Goal: Information Seeking & Learning: Learn about a topic

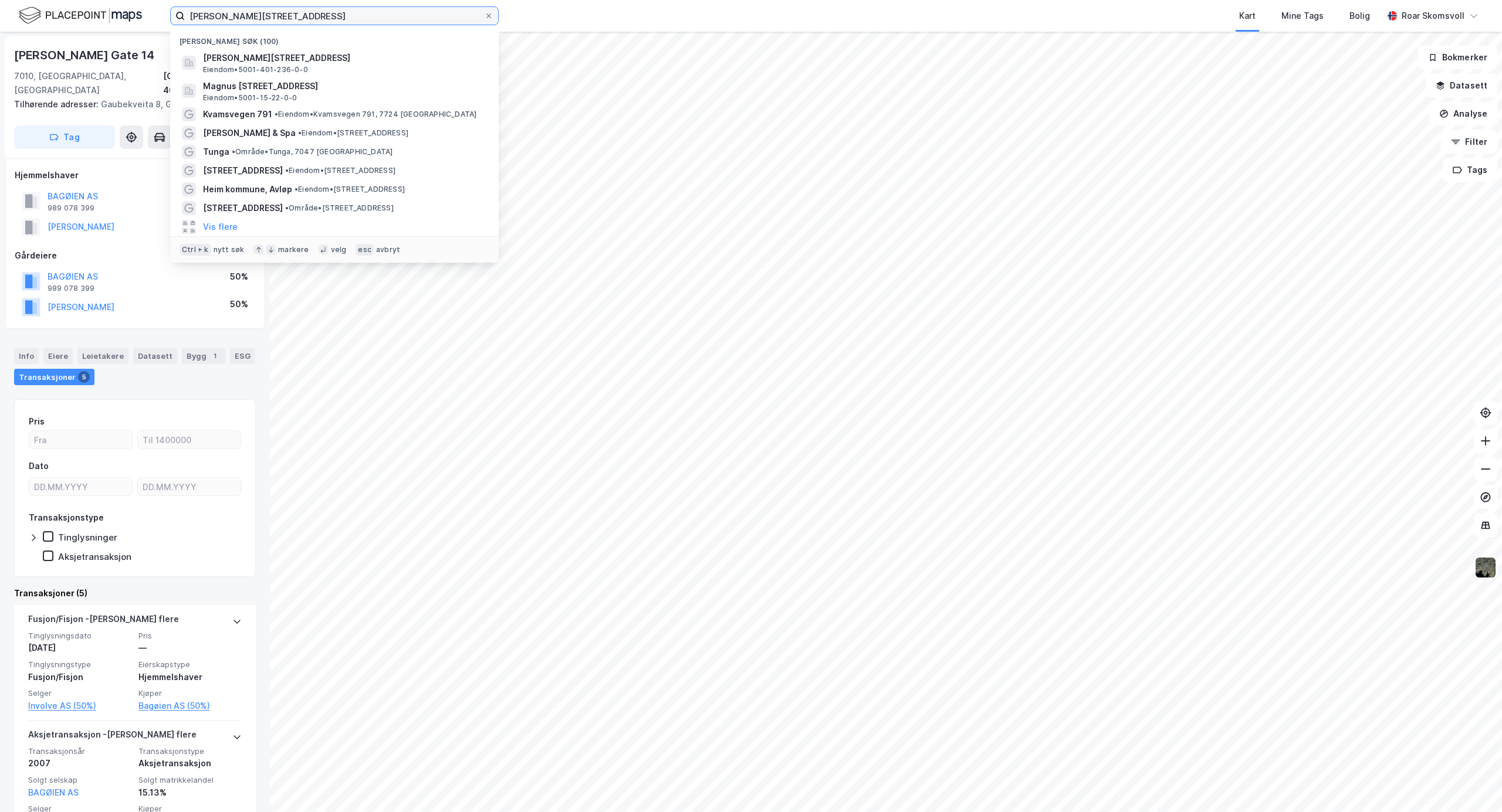
click at [315, 12] on input "[PERSON_NAME][STREET_ADDRESS]" at bounding box center [334, 16] width 299 height 18
drag, startPoint x: 326, startPoint y: 17, endPoint x: 115, endPoint y: 13, distance: 211.0
click at [123, 15] on div "[PERSON_NAME][STREET_ADDRESS] trondheim Nylige søk (100) [PERSON_NAME][STREET_A…" at bounding box center [751, 16] width 1502 height 32
type input "nyheimsvegen"
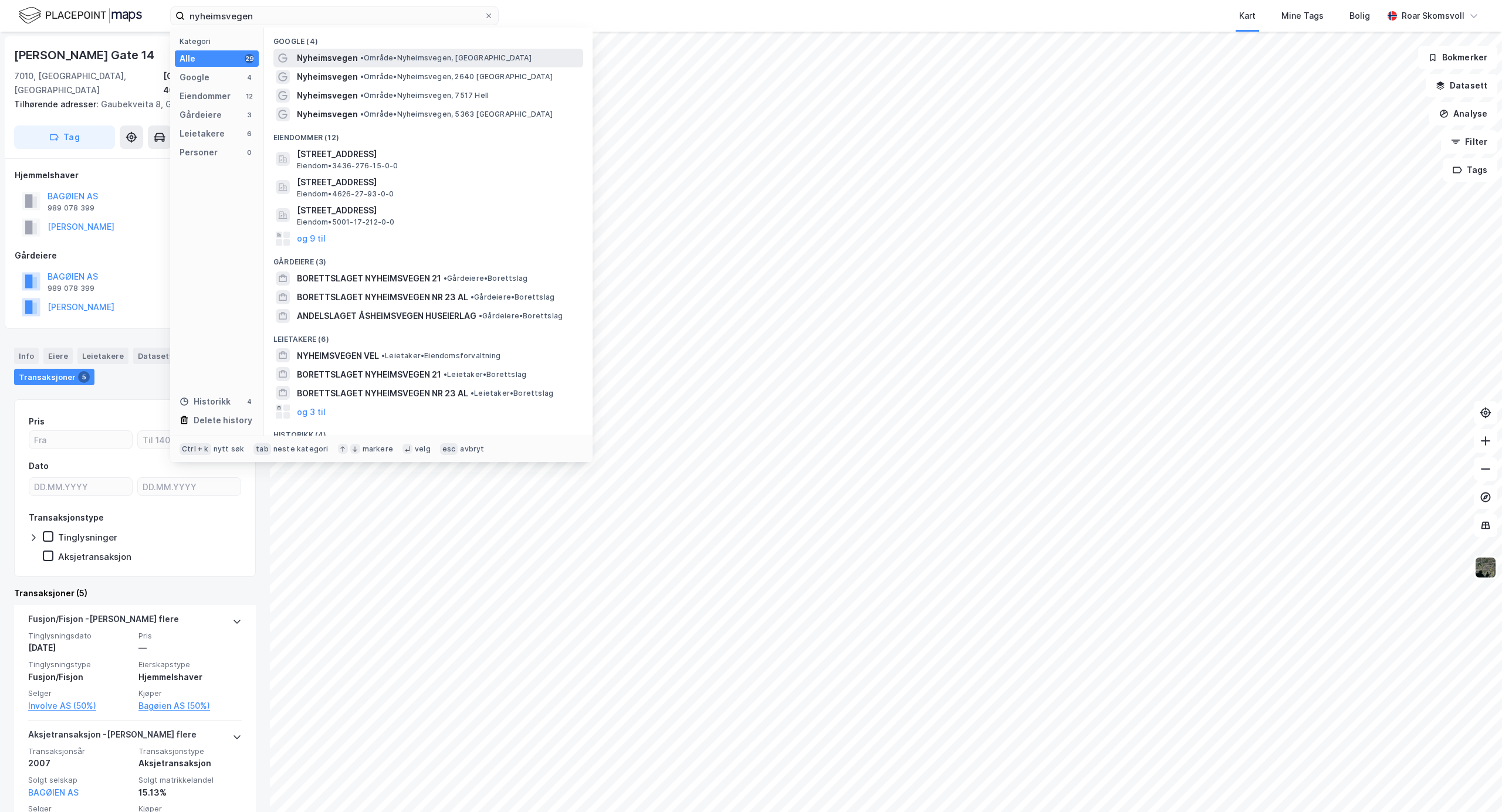
click at [386, 59] on span "• Område • [GEOGRAPHIC_DATA], [GEOGRAPHIC_DATA]" at bounding box center [446, 57] width 171 height 9
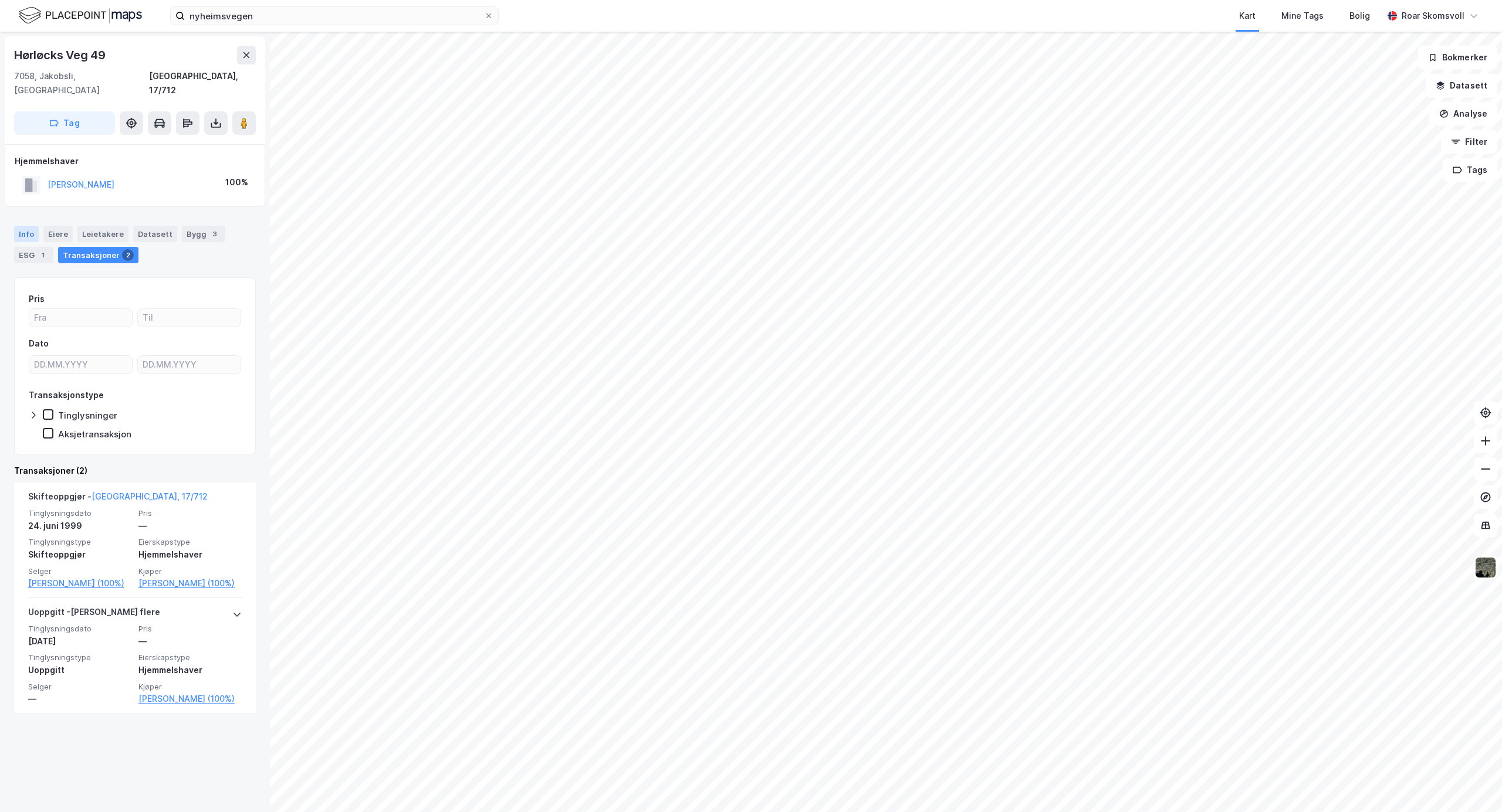
click at [25, 226] on div "Info" at bounding box center [26, 234] width 25 height 17
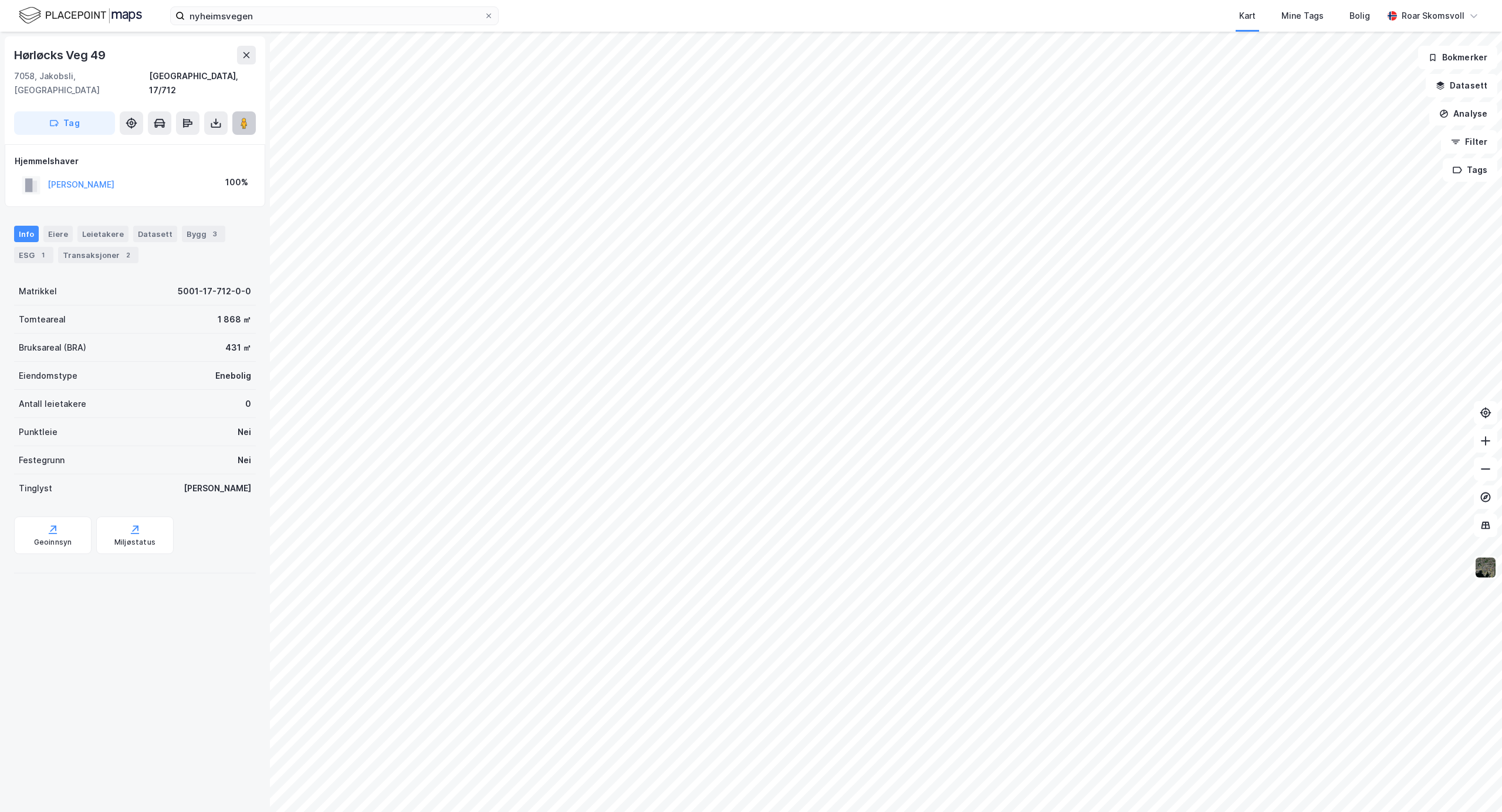
click at [249, 117] on icon at bounding box center [244, 123] width 12 height 12
drag, startPoint x: 125, startPoint y: 52, endPoint x: 17, endPoint y: 46, distance: 108.2
click at [17, 46] on div "Hørløcks Veg 49" at bounding box center [135, 54] width 242 height 19
copy div "Hørløcks Veg 49"
